Goal: Transaction & Acquisition: Purchase product/service

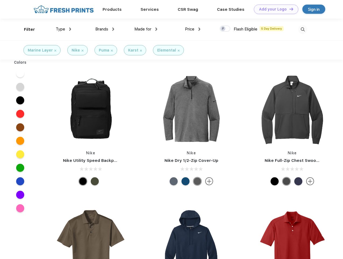
scroll to position [0, 0]
click at [274, 9] on link "Add your Logo Design Tool" at bounding box center [276, 9] width 44 height 9
click at [0, 0] on div "Design Tool" at bounding box center [0, 0] width 0 height 0
click at [289, 9] on link "Add your Logo Design Tool" at bounding box center [276, 9] width 44 height 9
click at [26, 29] on div "Filter" at bounding box center [29, 29] width 11 height 6
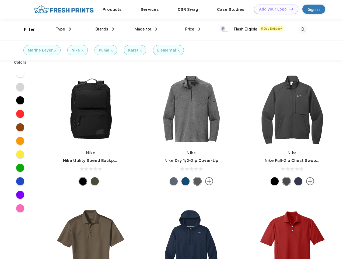
click at [64, 29] on span "Type" at bounding box center [60, 29] width 9 height 5
click at [105, 29] on span "Brands" at bounding box center [101, 29] width 13 height 5
click at [146, 29] on span "Made for" at bounding box center [142, 29] width 17 height 5
click at [193, 29] on span "Price" at bounding box center [189, 29] width 9 height 5
click at [225, 29] on div at bounding box center [225, 29] width 11 height 6
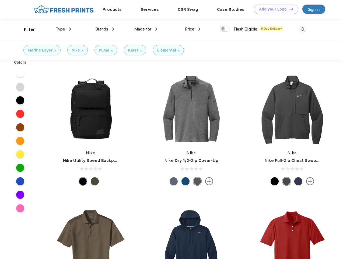
click at [223, 29] on input "checkbox" at bounding box center [222, 27] width 4 height 4
click at [303, 29] on img at bounding box center [303, 29] width 9 height 9
